Goal: Task Accomplishment & Management: Manage account settings

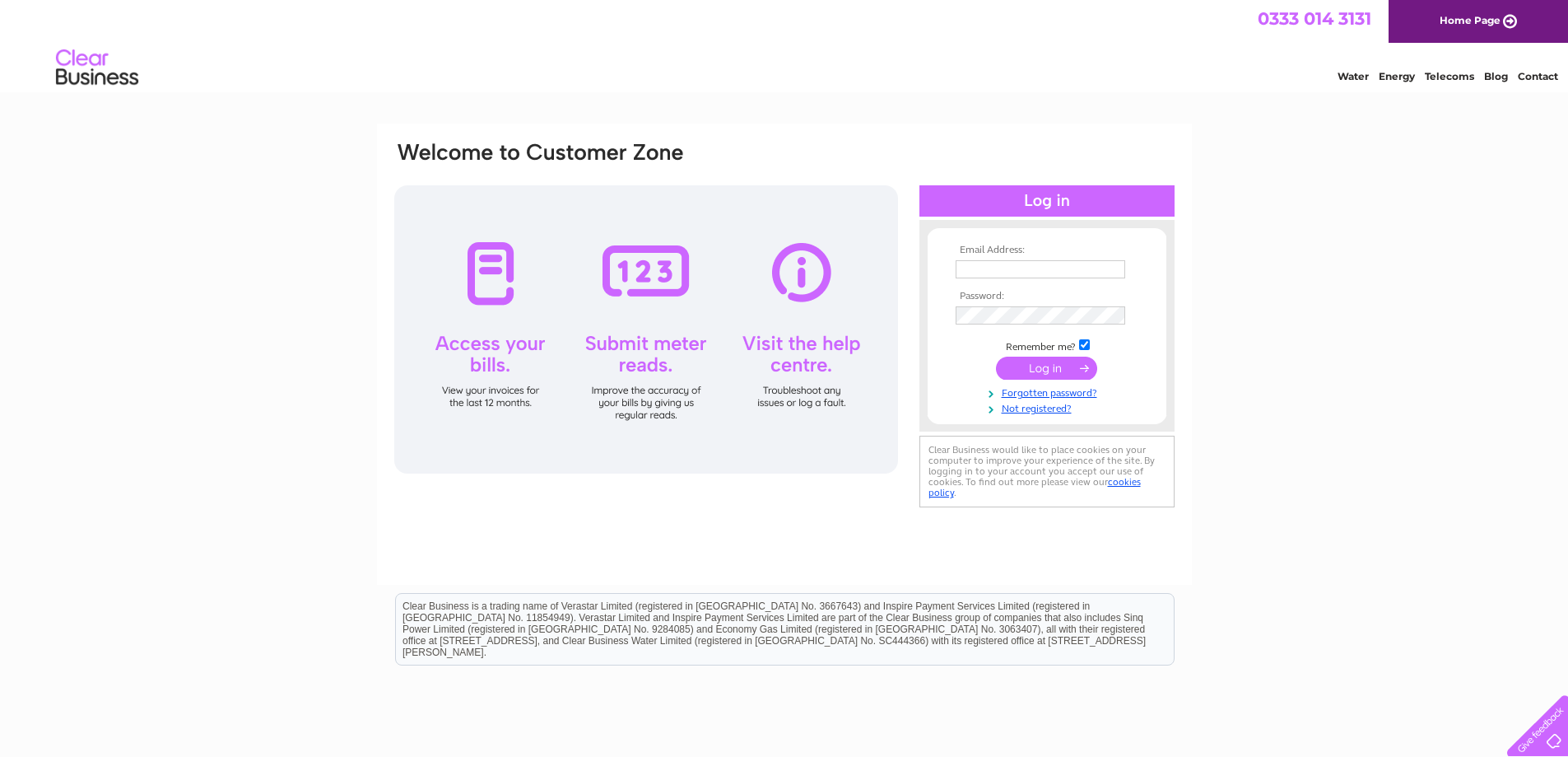
type input "[EMAIL_ADDRESS][DOMAIN_NAME]"
click at [1068, 360] on input "submit" at bounding box center [1046, 368] width 101 height 23
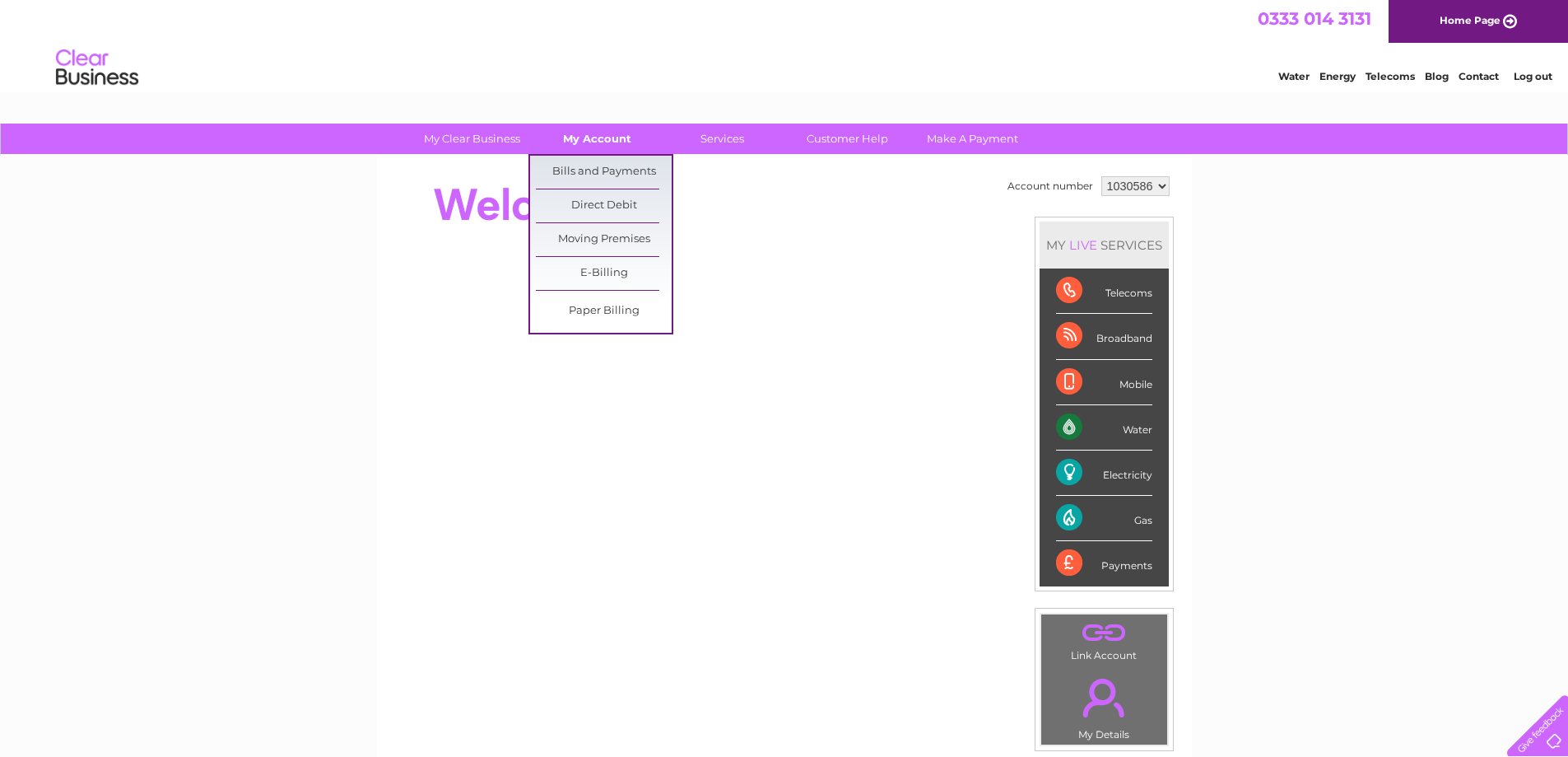
click at [606, 136] on link "My Account" at bounding box center [597, 138] width 136 height 30
click at [611, 167] on link "Bills and Payments" at bounding box center [603, 172] width 136 height 33
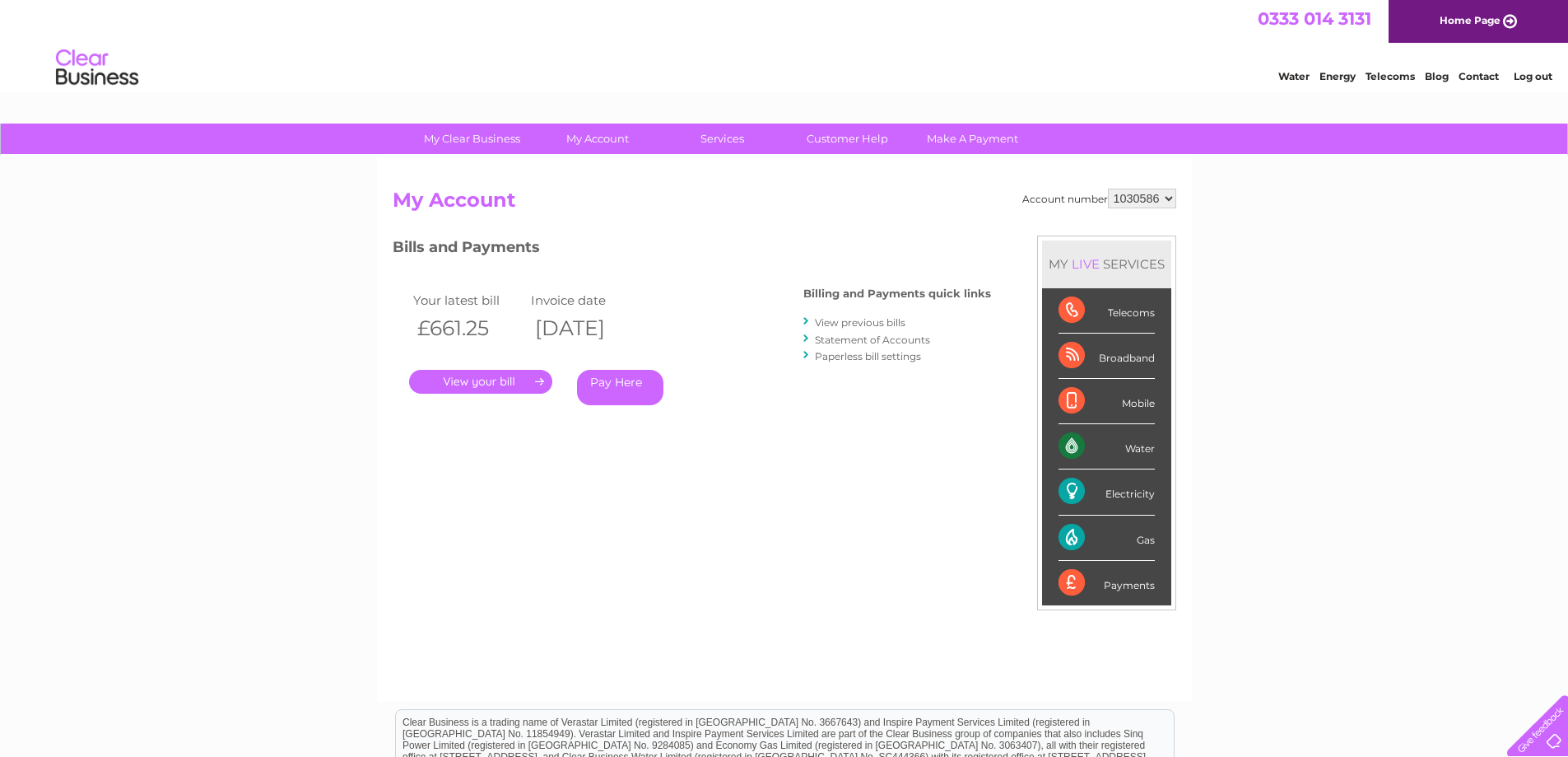
click at [479, 381] on link "." at bounding box center [480, 382] width 143 height 24
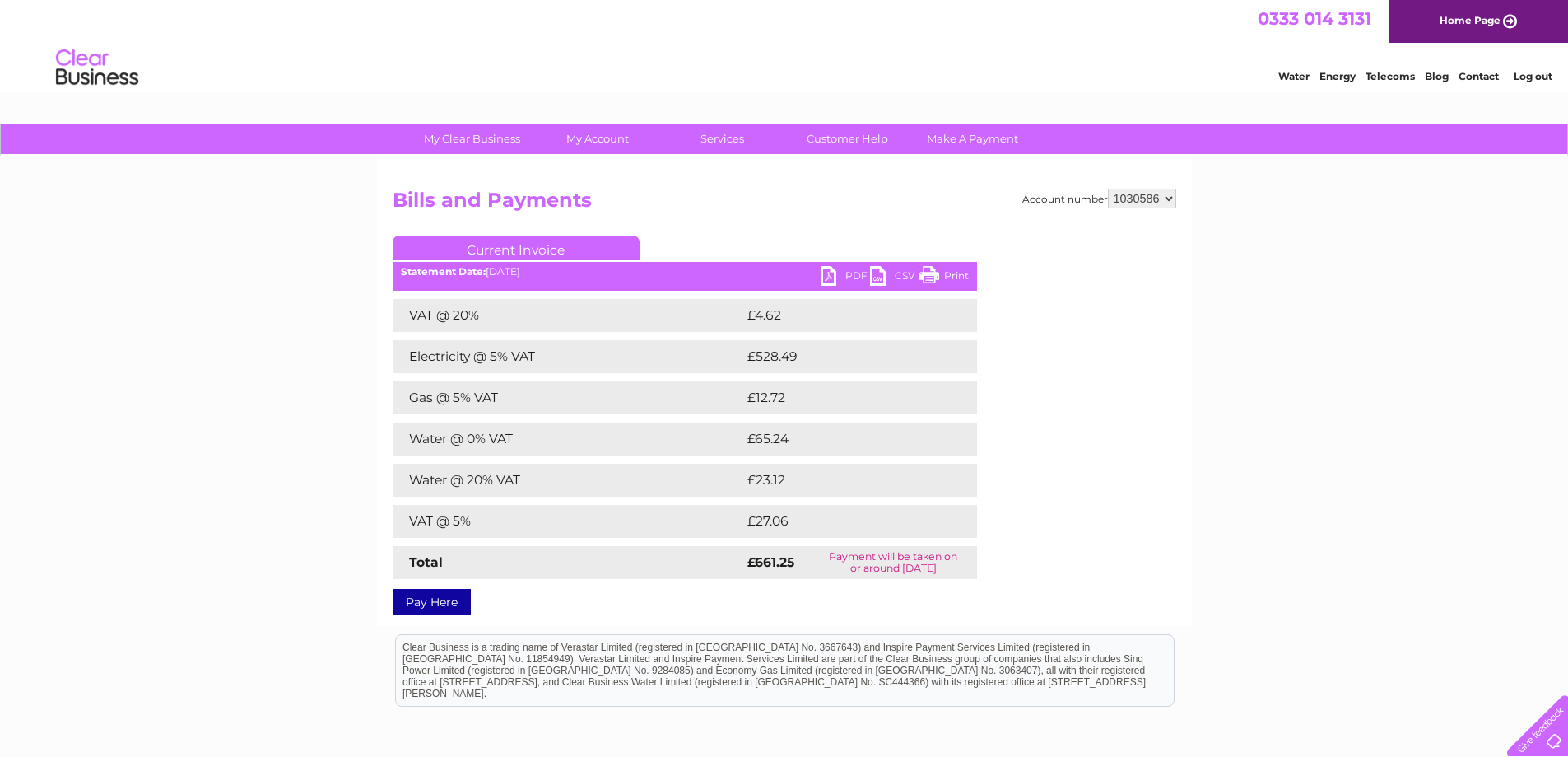
click at [826, 275] on link "PDF" at bounding box center [845, 278] width 49 height 24
